Goal: Transaction & Acquisition: Purchase product/service

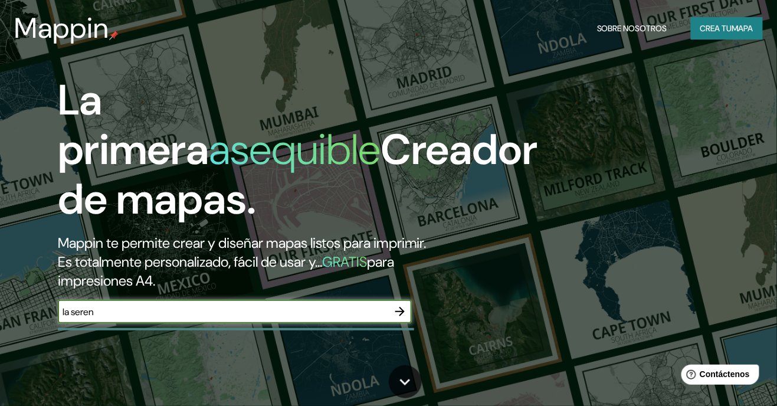
type input "la serena"
click at [400, 319] on icon "button" at bounding box center [400, 311] width 14 height 14
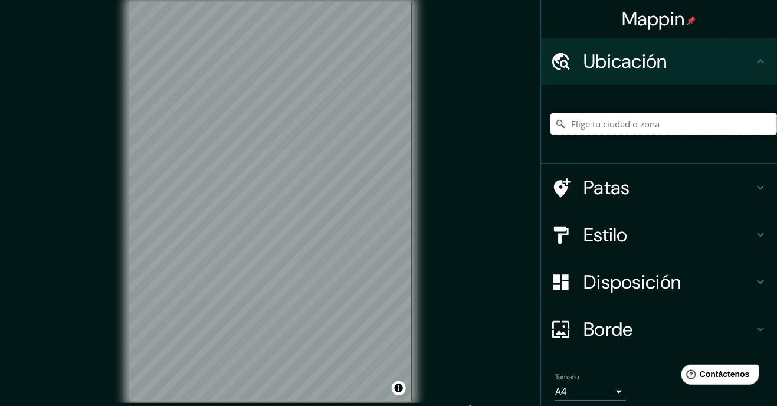
click at [627, 113] on input "Elige tu ciudad o zona" at bounding box center [664, 123] width 227 height 21
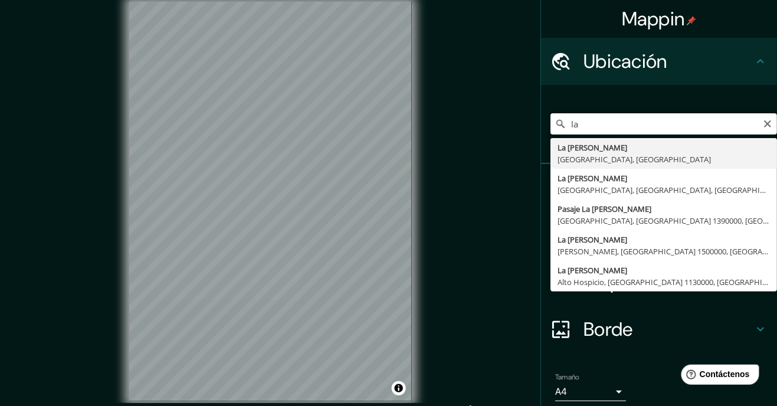
type input "l"
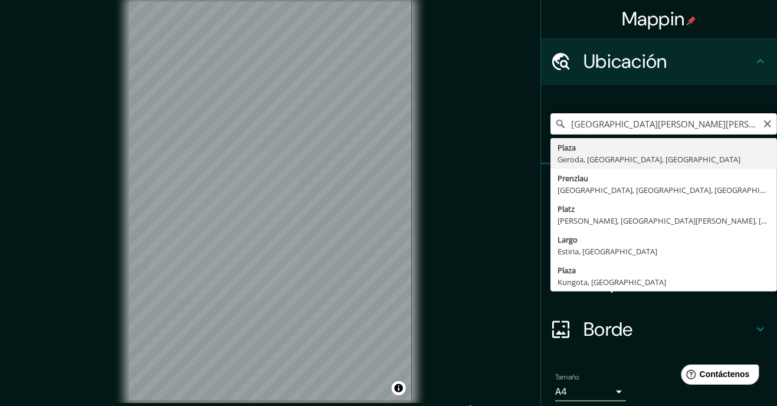
scroll to position [45, 0]
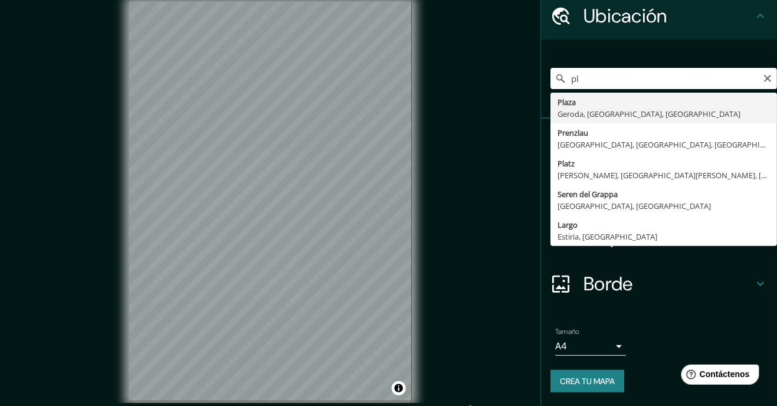
type input "p"
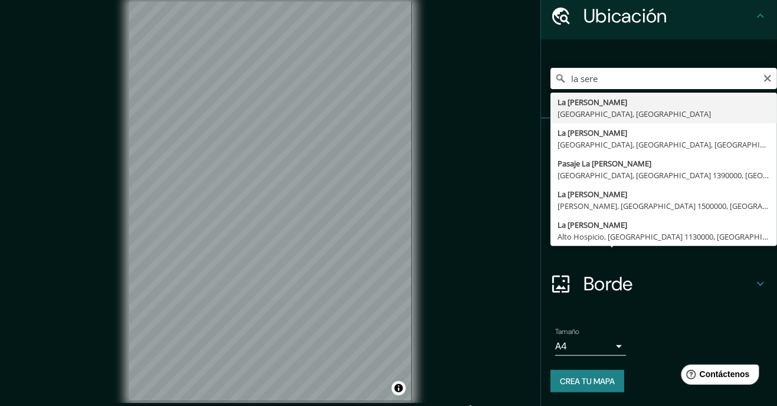
type input "[GEOGRAPHIC_DATA][PERSON_NAME], [GEOGRAPHIC_DATA], [GEOGRAPHIC_DATA]"
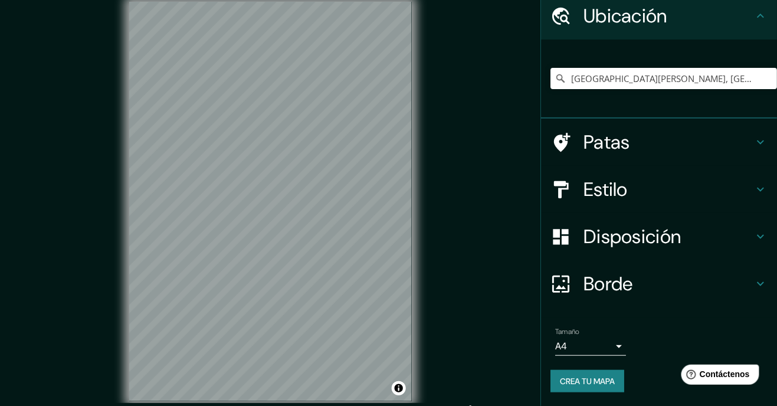
click at [679, 234] on font "Disposición" at bounding box center [632, 236] width 97 height 25
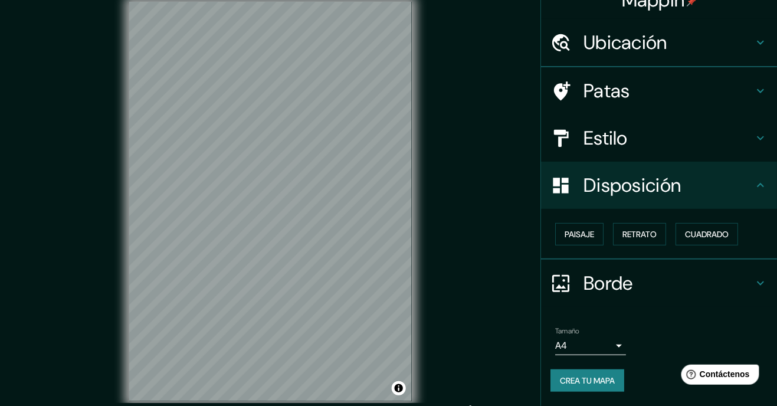
scroll to position [19, 0]
click at [588, 239] on font "Paisaje" at bounding box center [580, 234] width 30 height 11
